Goal: Transaction & Acquisition: Purchase product/service

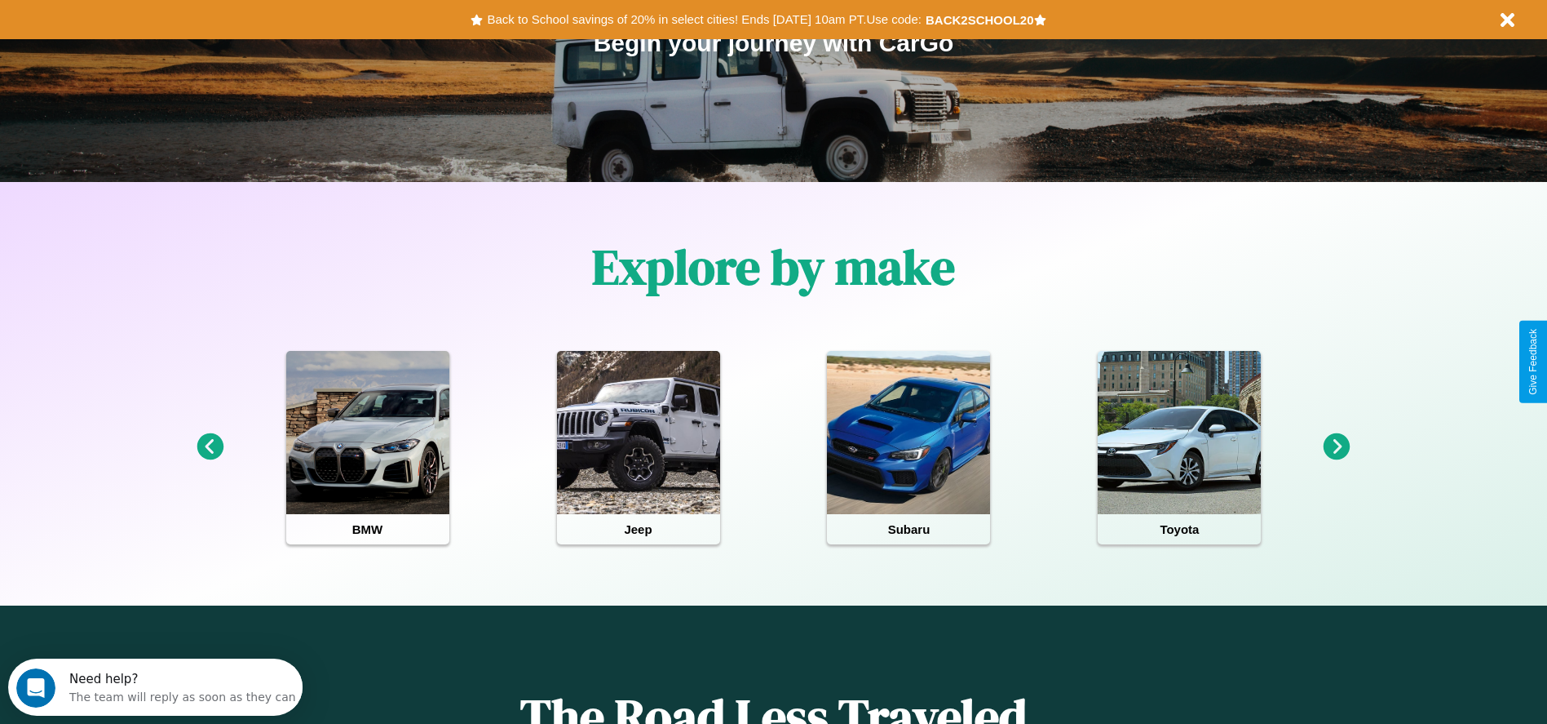
scroll to position [339, 0]
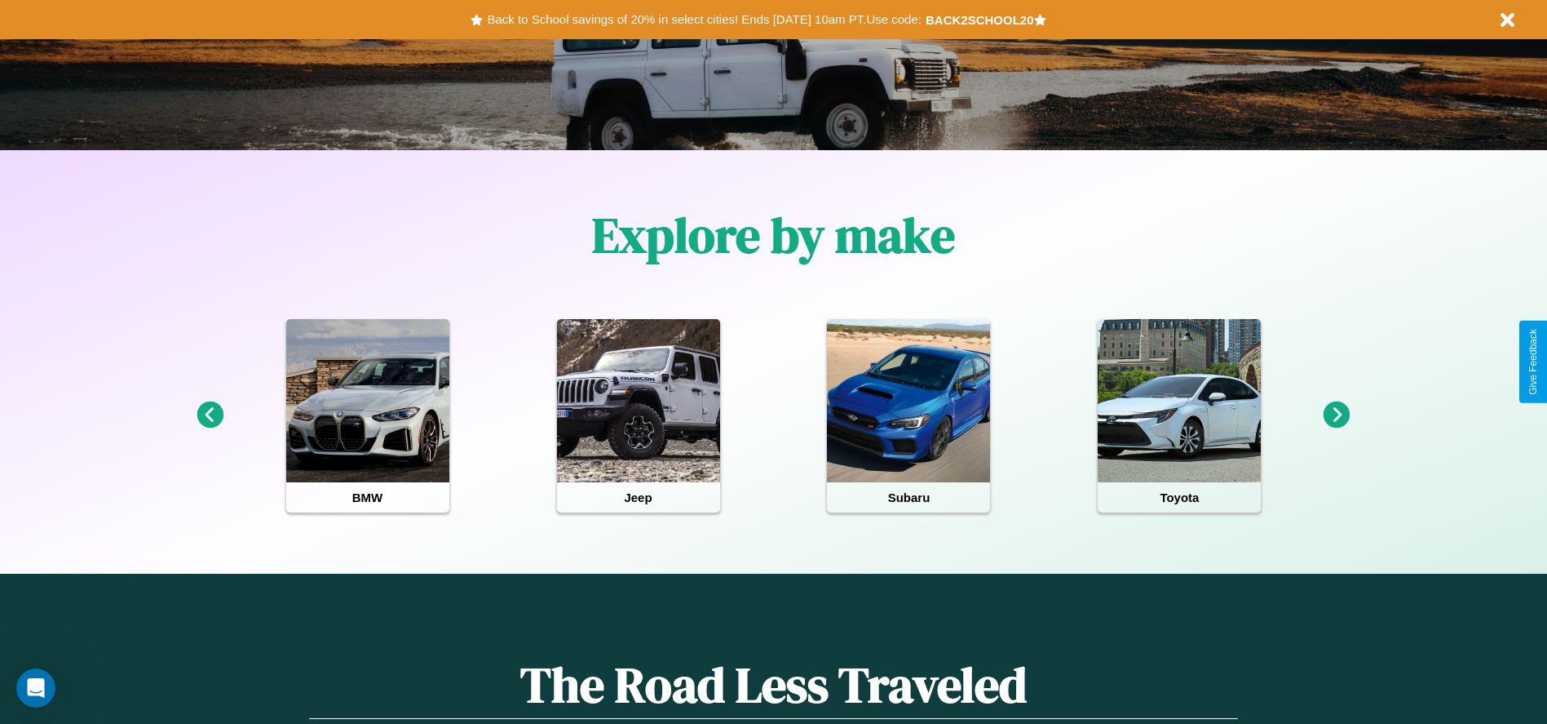
click at [1337, 415] on icon at bounding box center [1337, 414] width 27 height 27
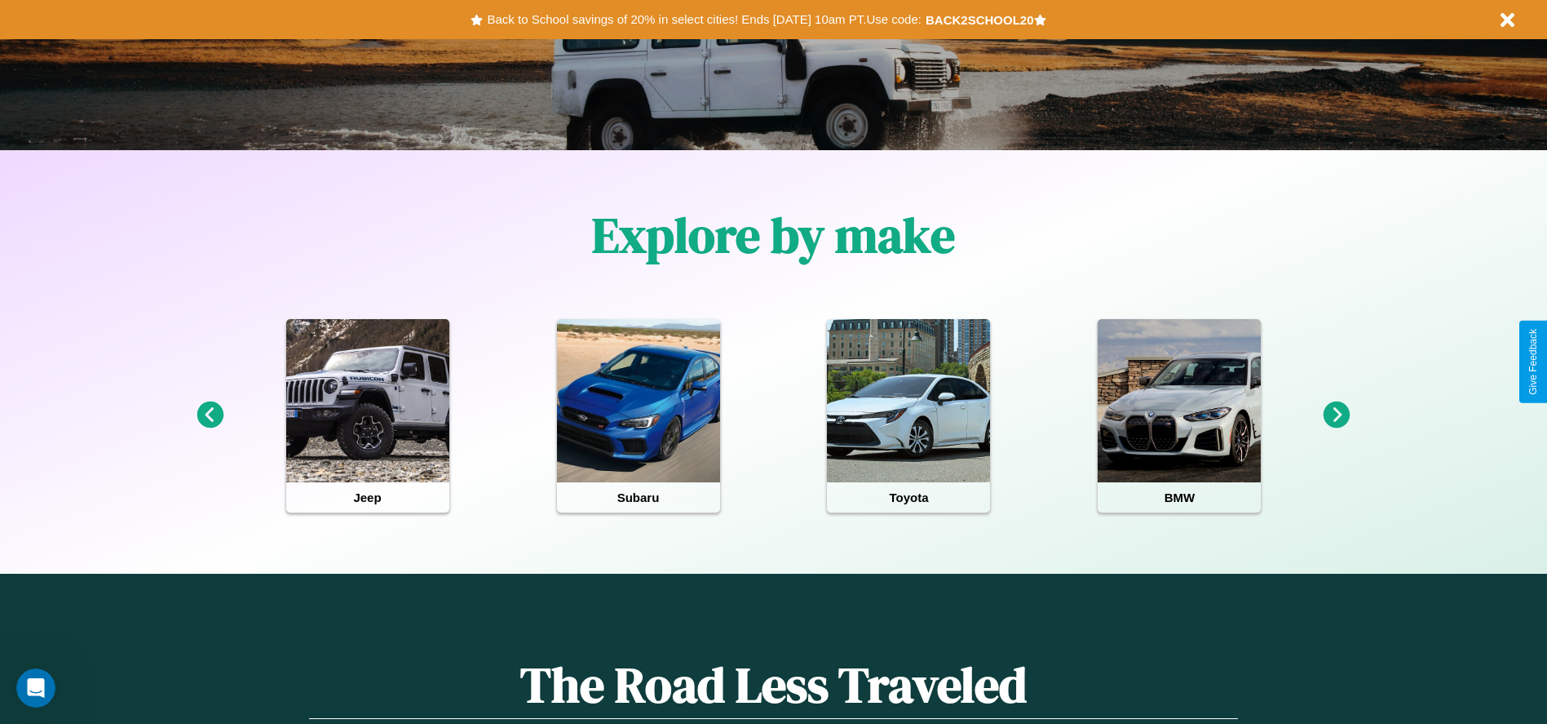
click at [1337, 415] on icon at bounding box center [1337, 414] width 27 height 27
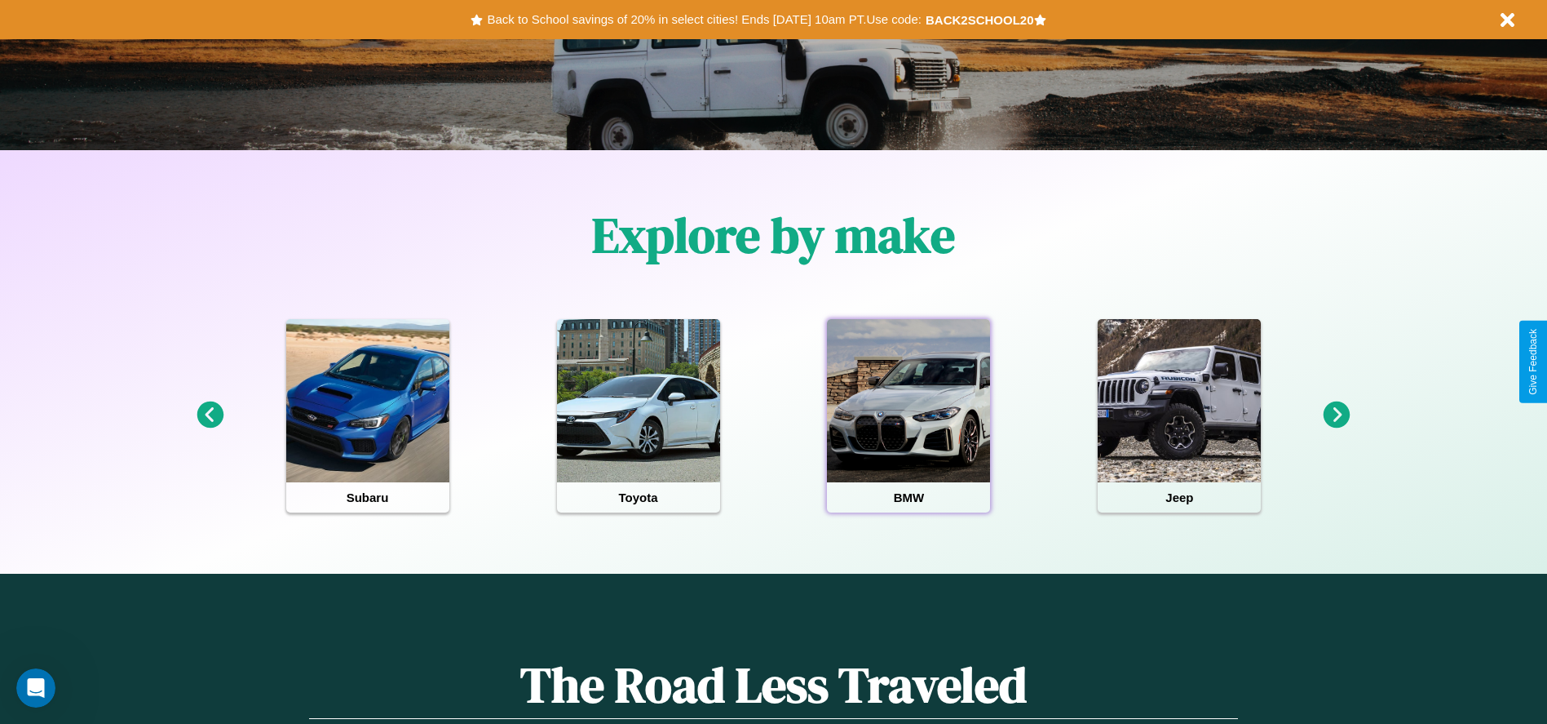
click at [909, 415] on div at bounding box center [908, 400] width 163 height 163
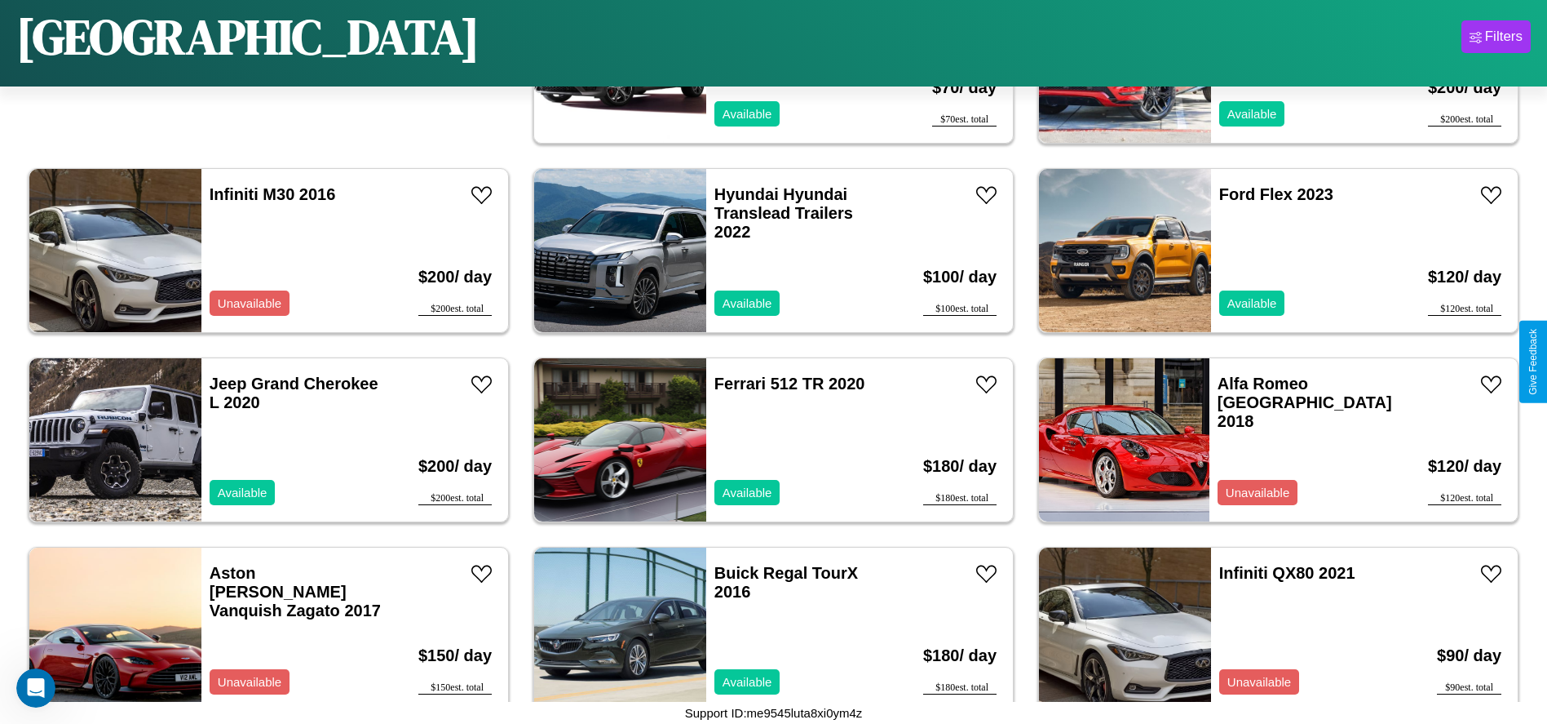
scroll to position [371, 0]
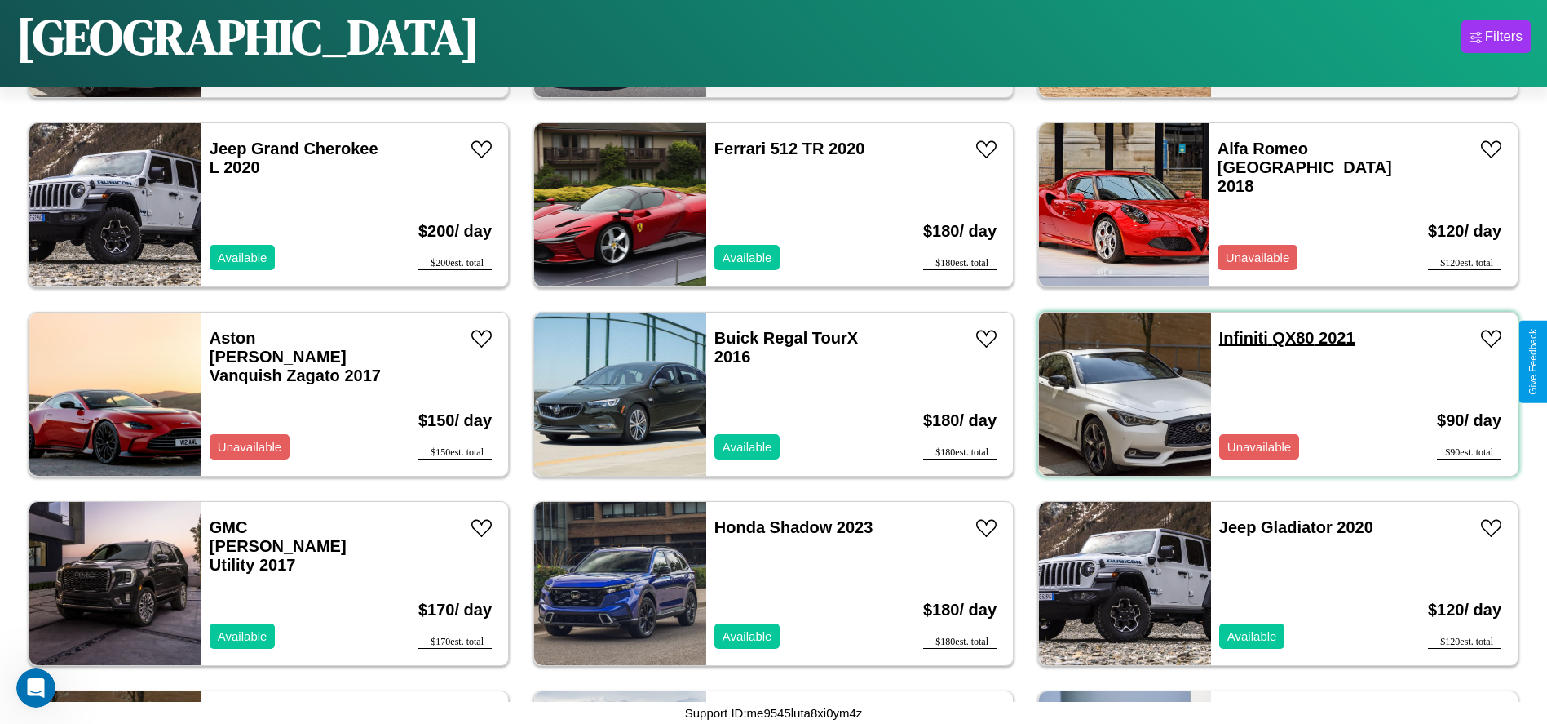
click at [1233, 338] on link "Infiniti QX80 2021" at bounding box center [1287, 338] width 136 height 18
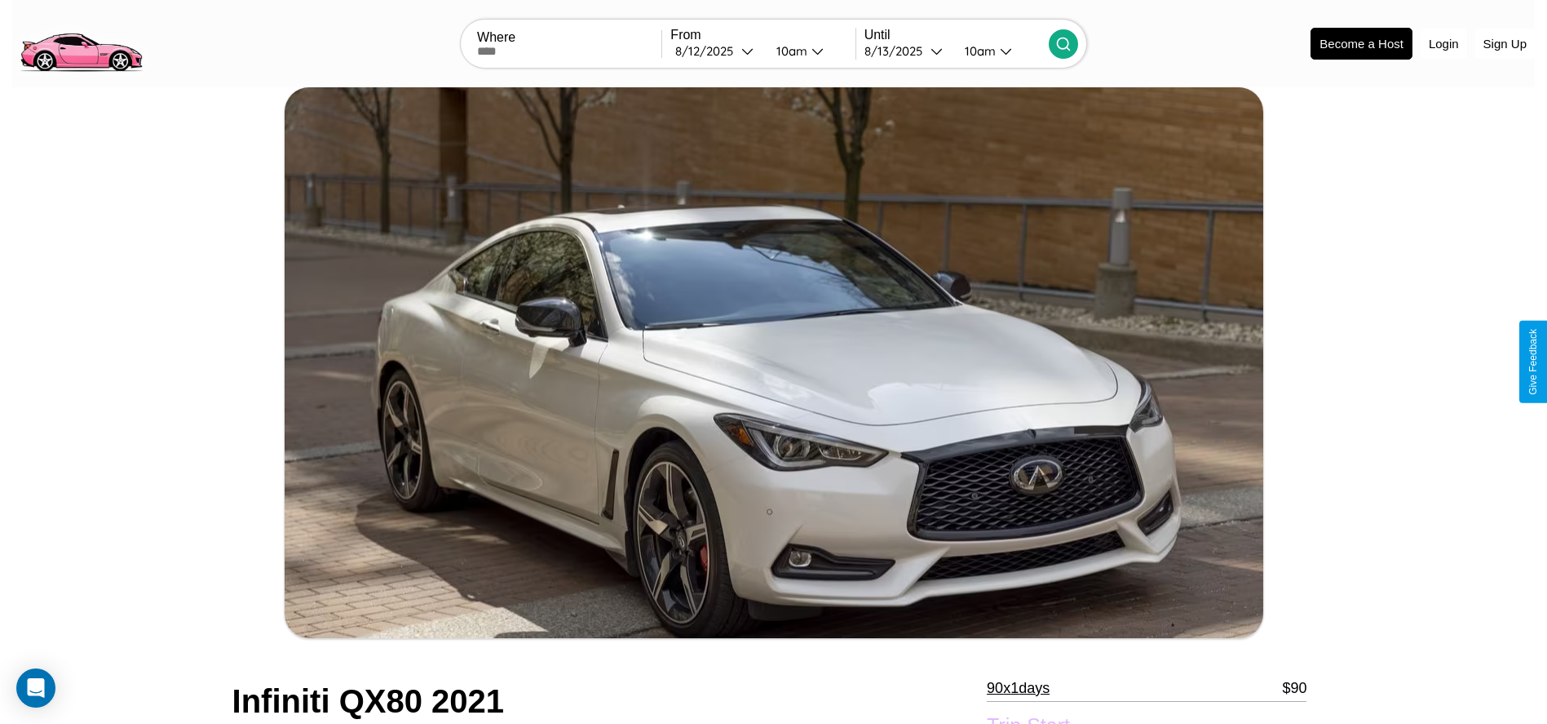
scroll to position [582, 0]
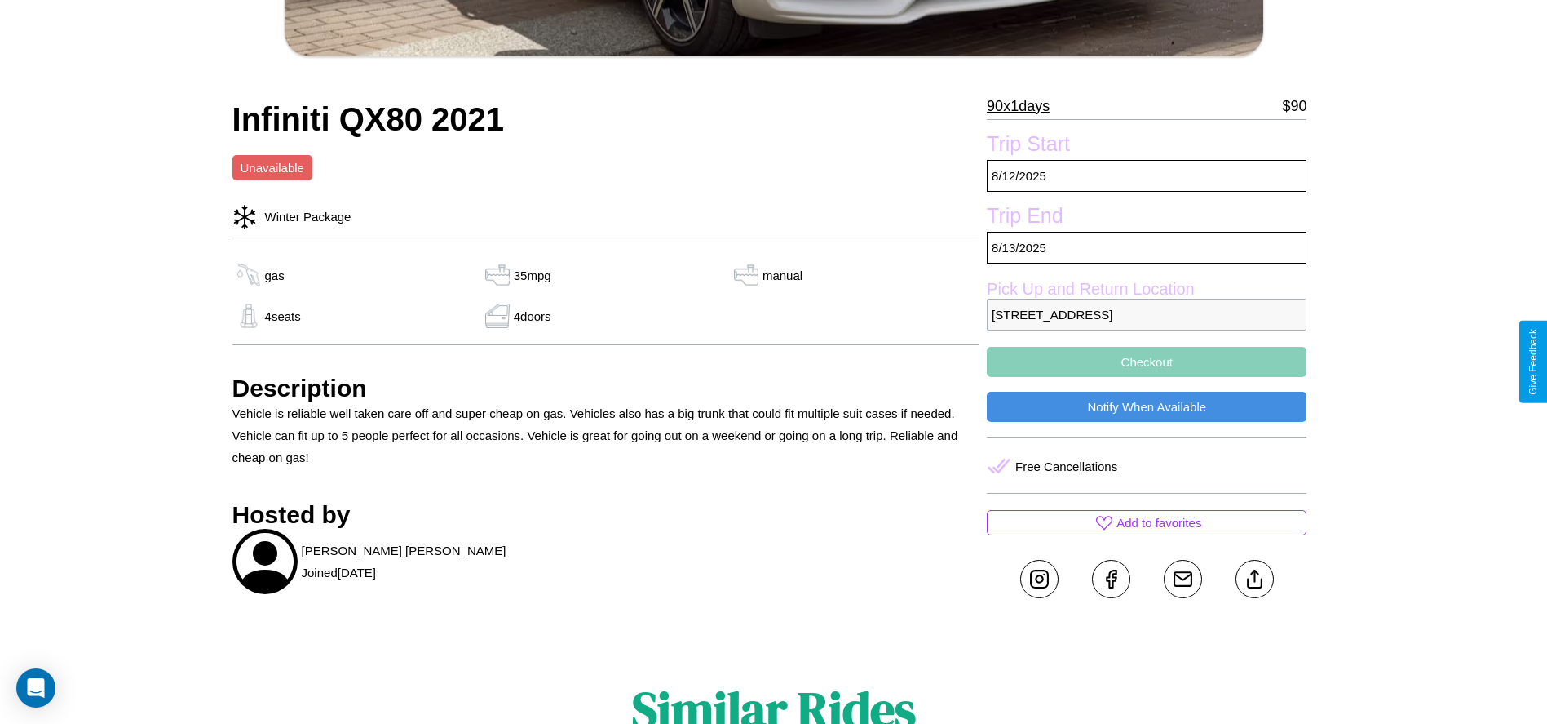
click at [1147, 361] on button "Checkout" at bounding box center [1147, 362] width 320 height 30
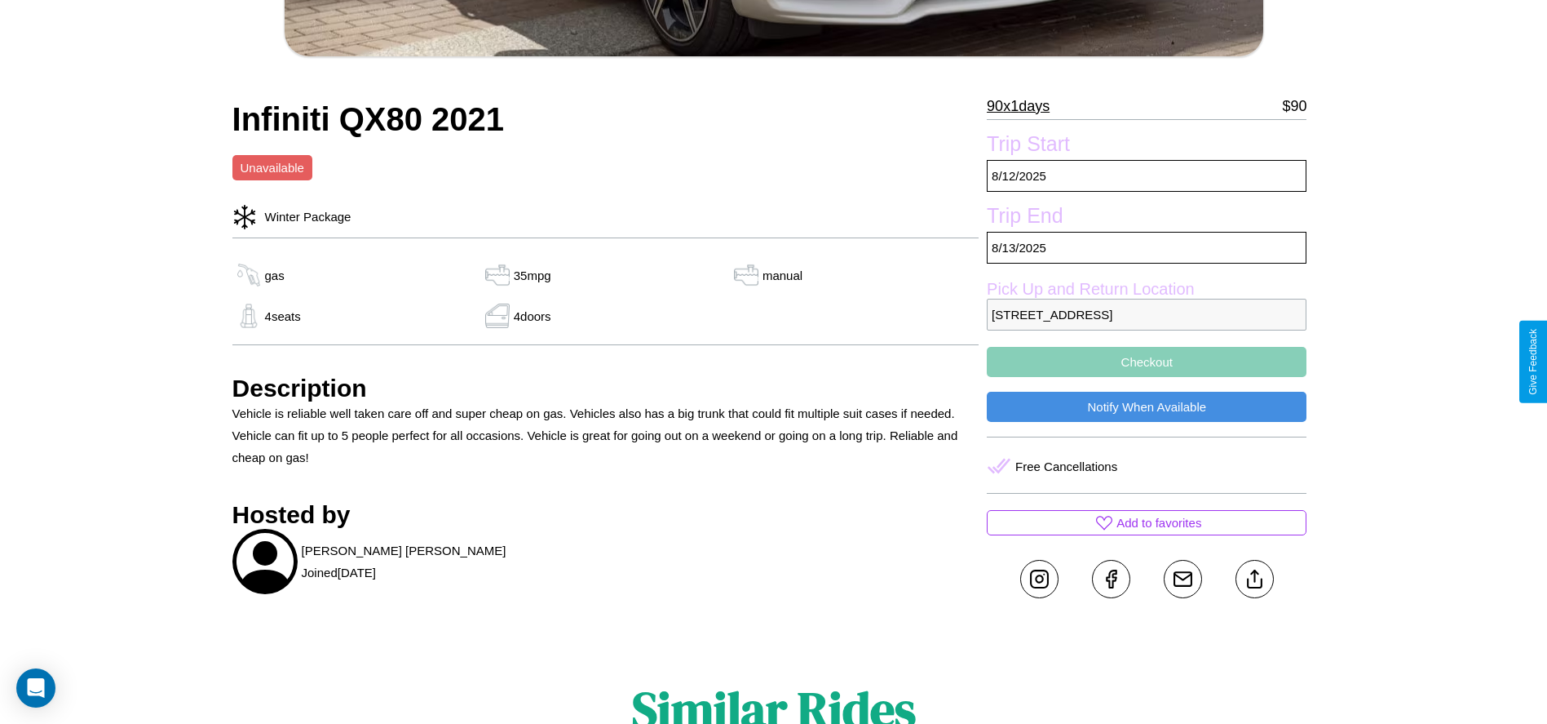
click at [1147, 361] on button "Checkout" at bounding box center [1147, 362] width 320 height 30
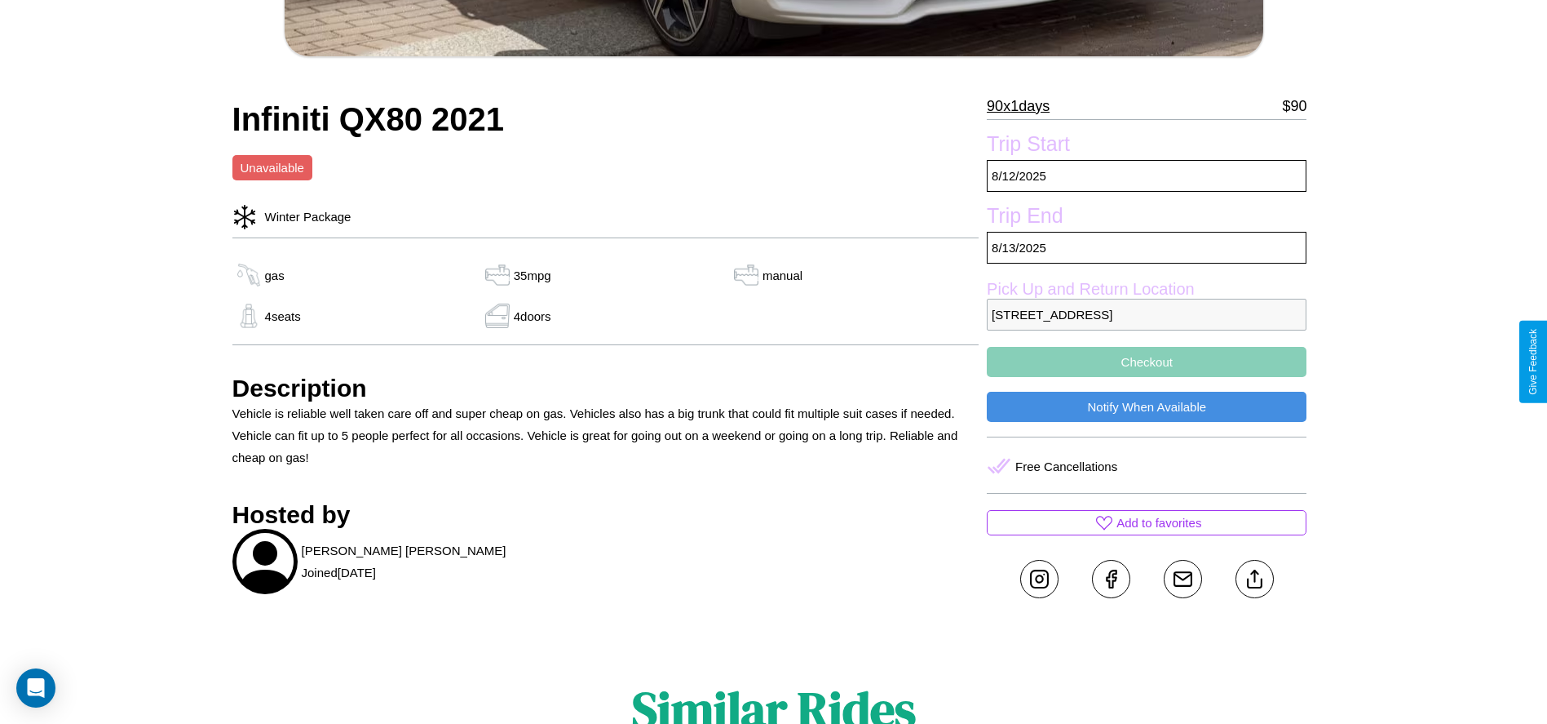
click at [1147, 361] on button "Checkout" at bounding box center [1147, 362] width 320 height 30
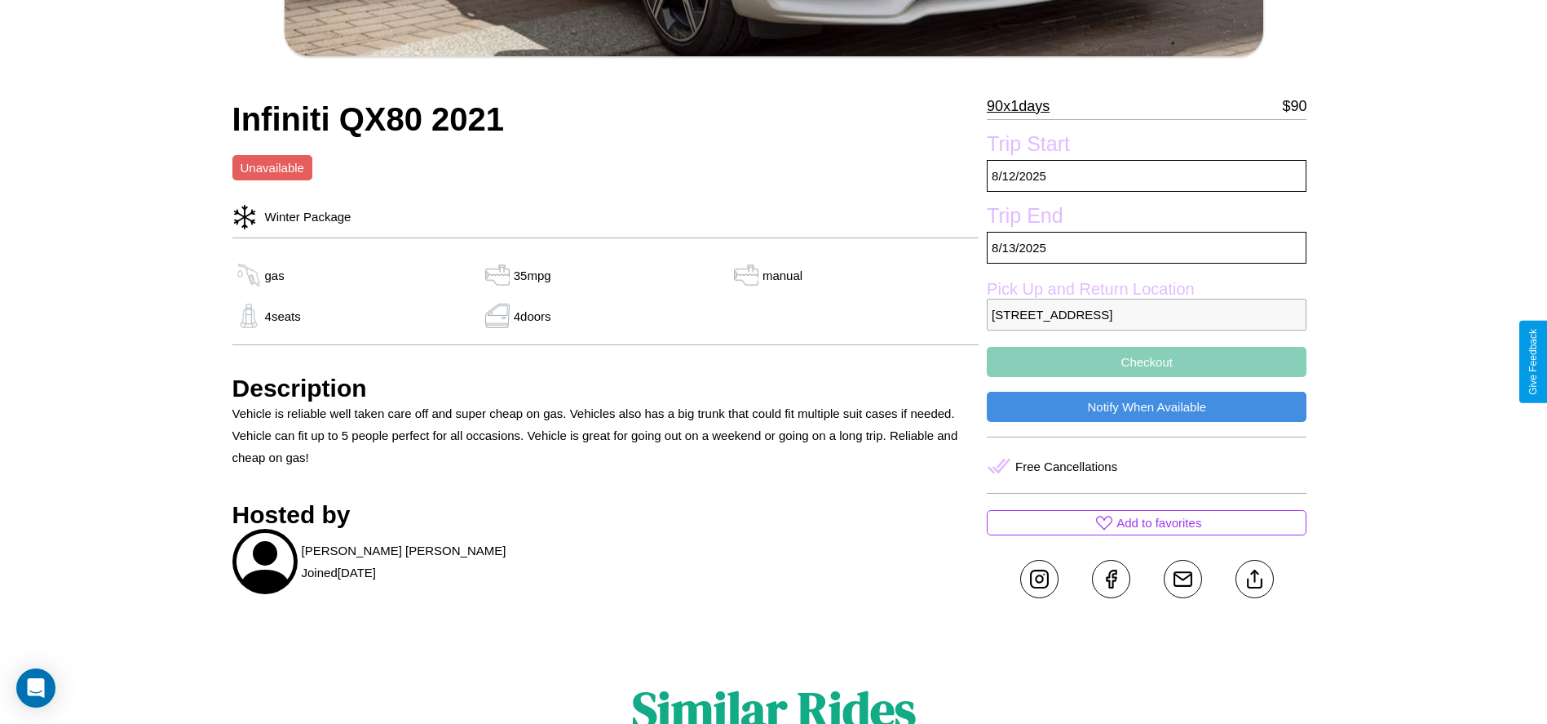
click at [1147, 361] on button "Checkout" at bounding box center [1147, 362] width 320 height 30
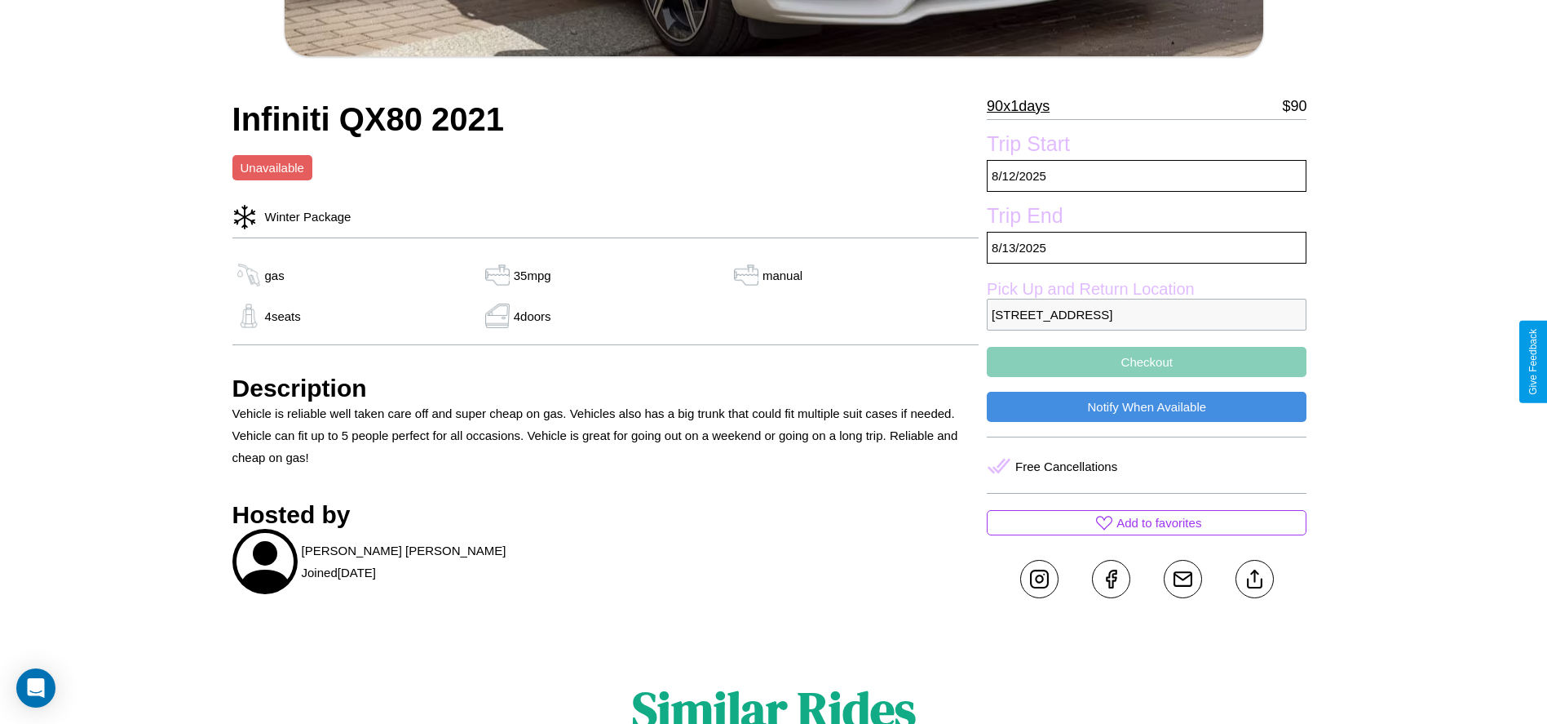
click at [1147, 361] on button "Checkout" at bounding box center [1147, 362] width 320 height 30
